Goal: Check status: Check status

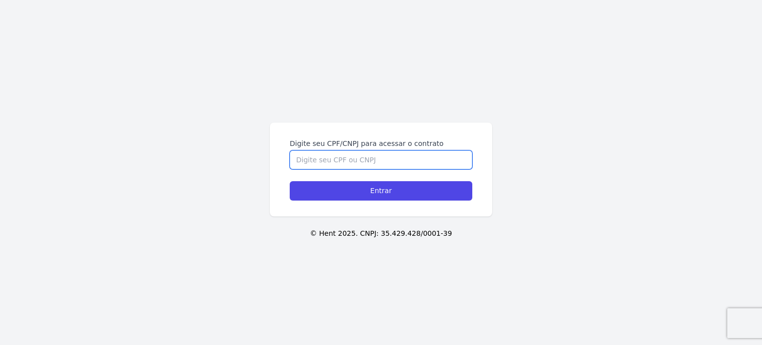
click at [349, 160] on input "Digite seu CPF/CNPJ para acessar o contrato" at bounding box center [381, 159] width 183 height 19
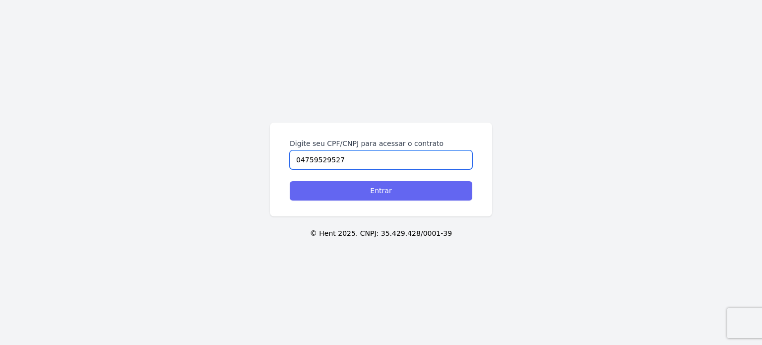
type input "04759529527"
click at [351, 191] on input "Entrar" at bounding box center [381, 190] width 183 height 19
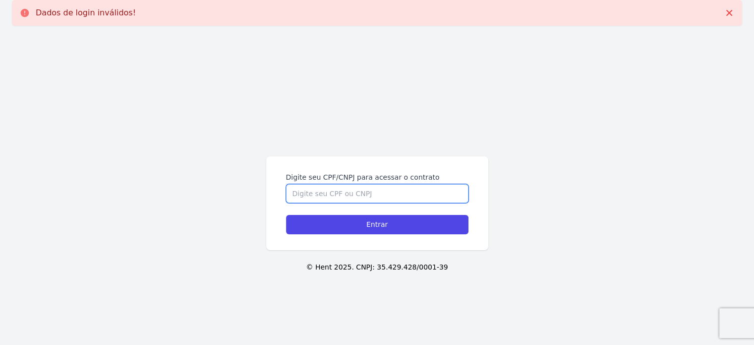
drag, startPoint x: 0, startPoint y: 0, endPoint x: 330, endPoint y: 189, distance: 380.8
click at [351, 191] on input "Digite seu CPF/CNPJ para acessar o contrato" at bounding box center [377, 193] width 183 height 19
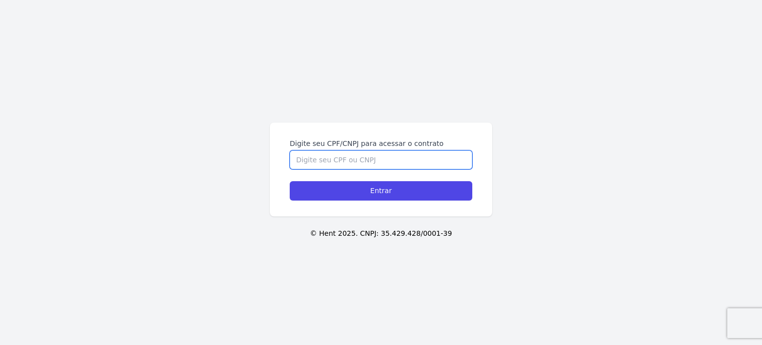
paste input "43681039801"
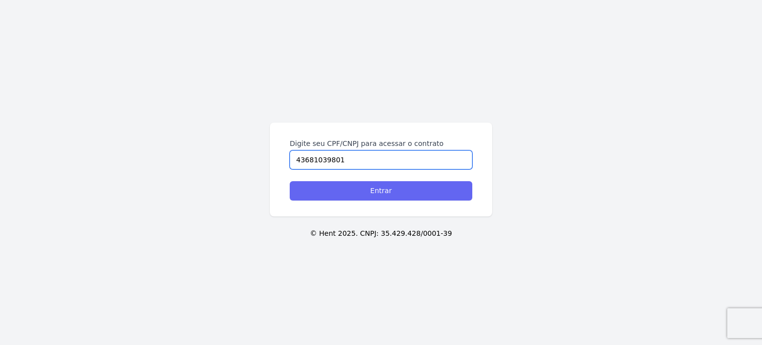
type input "43681039801"
click at [390, 185] on input "Entrar" at bounding box center [381, 190] width 183 height 19
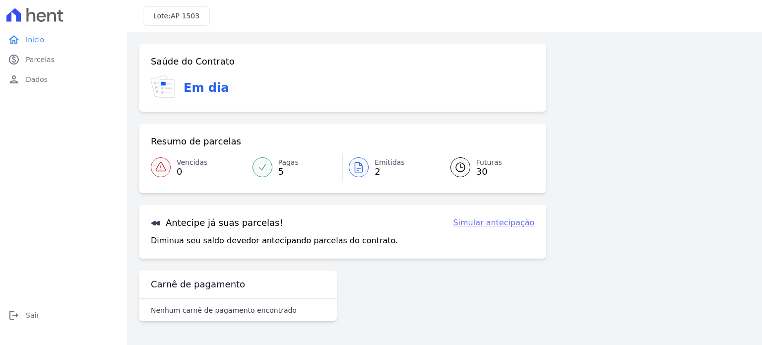
click at [472, 171] on link "Futuras 30" at bounding box center [486, 167] width 96 height 28
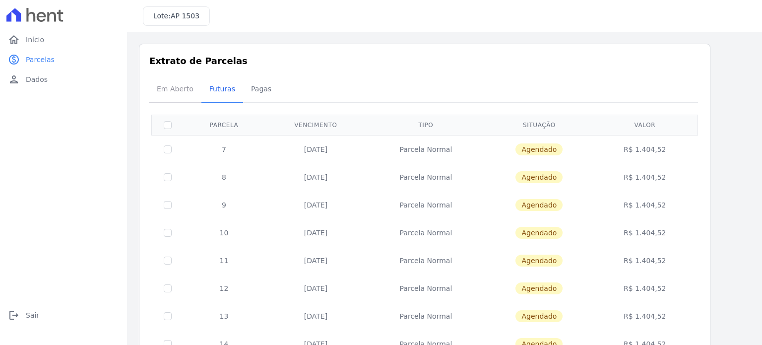
click at [167, 88] on span "Em Aberto" at bounding box center [175, 89] width 49 height 20
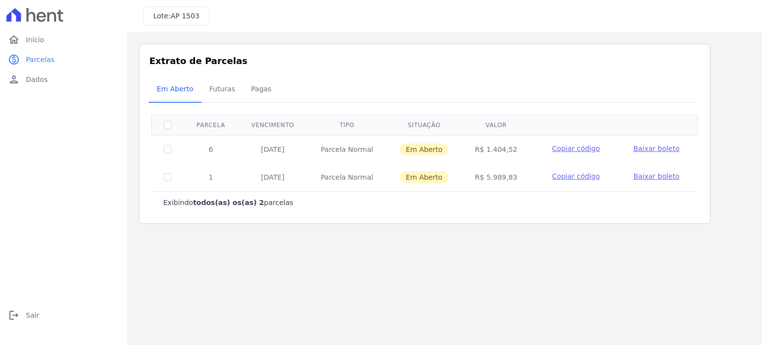
drag, startPoint x: 518, startPoint y: 146, endPoint x: 468, endPoint y: 151, distance: 49.8
click at [468, 151] on td "R$ 1.404,52" at bounding box center [496, 149] width 69 height 28
click at [477, 163] on td "R$ 5.989,83" at bounding box center [496, 177] width 69 height 28
click at [221, 93] on span "Futuras" at bounding box center [222, 89] width 38 height 20
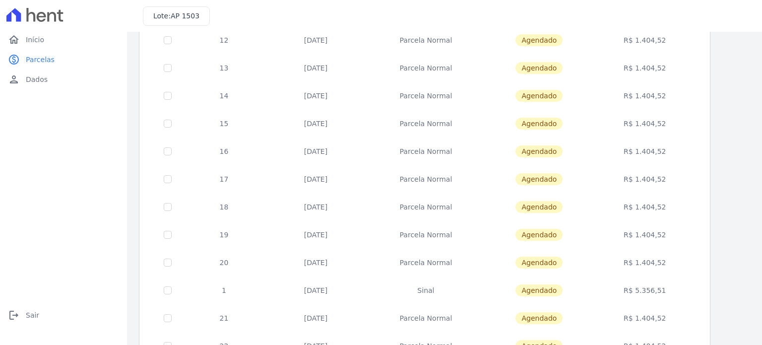
scroll to position [298, 0]
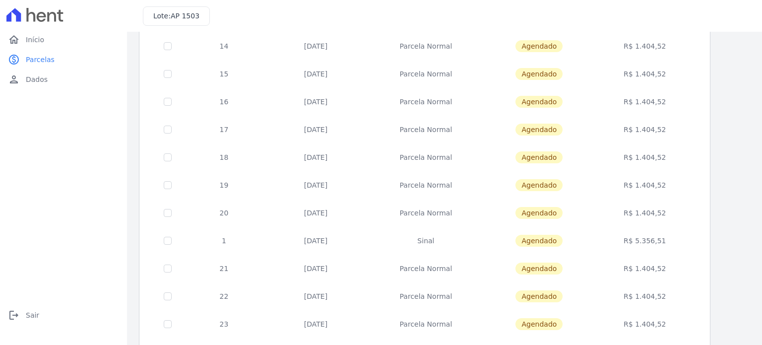
drag, startPoint x: 423, startPoint y: 242, endPoint x: 444, endPoint y: 242, distance: 21.3
click at [441, 242] on td "Sinal" at bounding box center [426, 241] width 118 height 28
drag, startPoint x: 637, startPoint y: 238, endPoint x: 671, endPoint y: 238, distance: 33.2
click at [671, 238] on td "R$ 5.356,51" at bounding box center [645, 241] width 102 height 28
click at [661, 254] on td "R$ 1.404,52" at bounding box center [645, 268] width 102 height 28
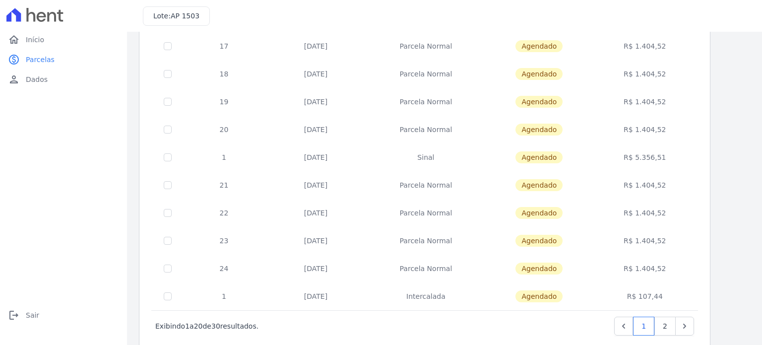
scroll to position [397, 0]
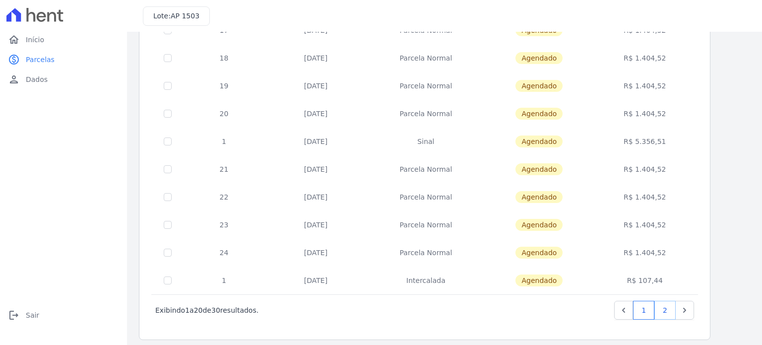
click at [665, 310] on link "2" at bounding box center [664, 310] width 21 height 19
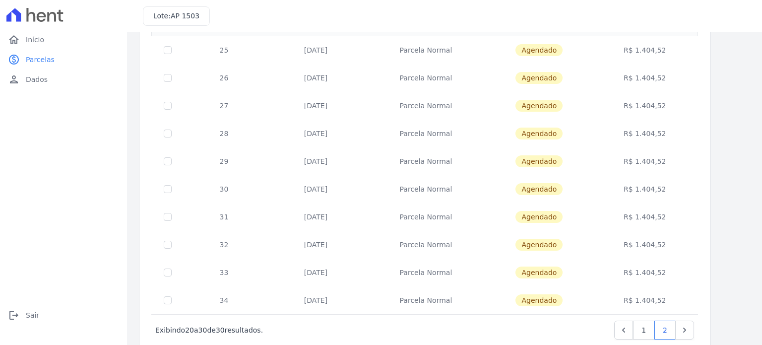
scroll to position [124, 0]
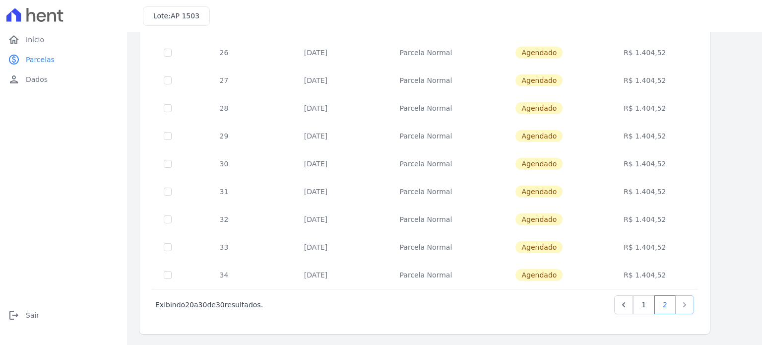
click at [683, 304] on icon "Next" at bounding box center [684, 305] width 10 height 10
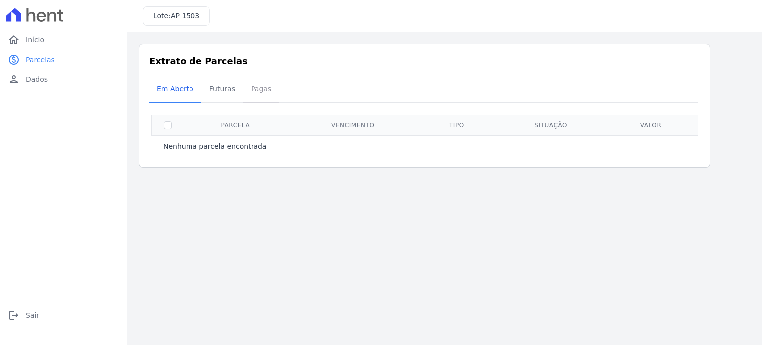
click at [261, 85] on span "Pagas" at bounding box center [261, 89] width 32 height 20
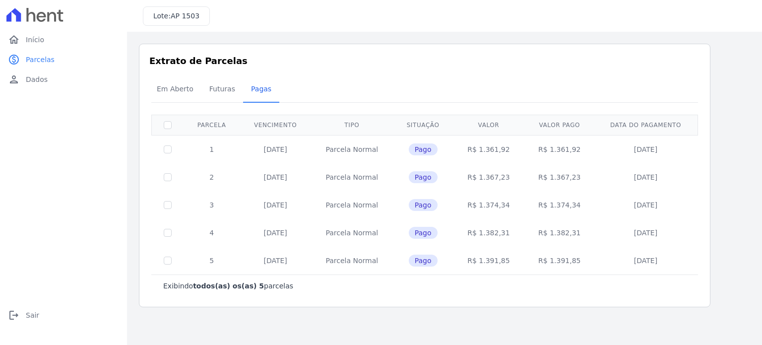
drag, startPoint x: 508, startPoint y: 292, endPoint x: 461, endPoint y: 127, distance: 171.1
click at [461, 127] on div "Listagem de parcelas Baixar PDF Extrato de Parcelas Em Aberto Futuras Pagas 0 s…" at bounding box center [444, 175] width 635 height 287
click at [530, 63] on h3 "Extrato de Parcelas" at bounding box center [424, 60] width 551 height 13
click at [218, 89] on span "Futuras" at bounding box center [222, 89] width 38 height 20
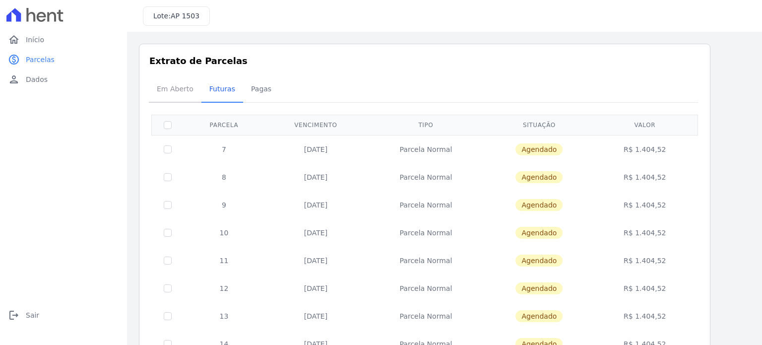
click at [183, 90] on span "Em Aberto" at bounding box center [175, 89] width 49 height 20
